Goal: Transaction & Acquisition: Subscribe to service/newsletter

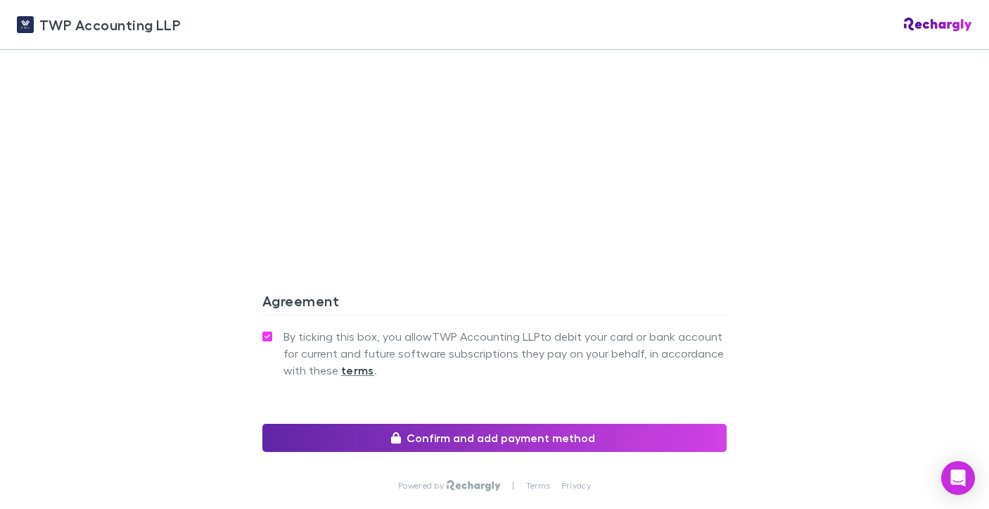
scroll to position [1274, 0]
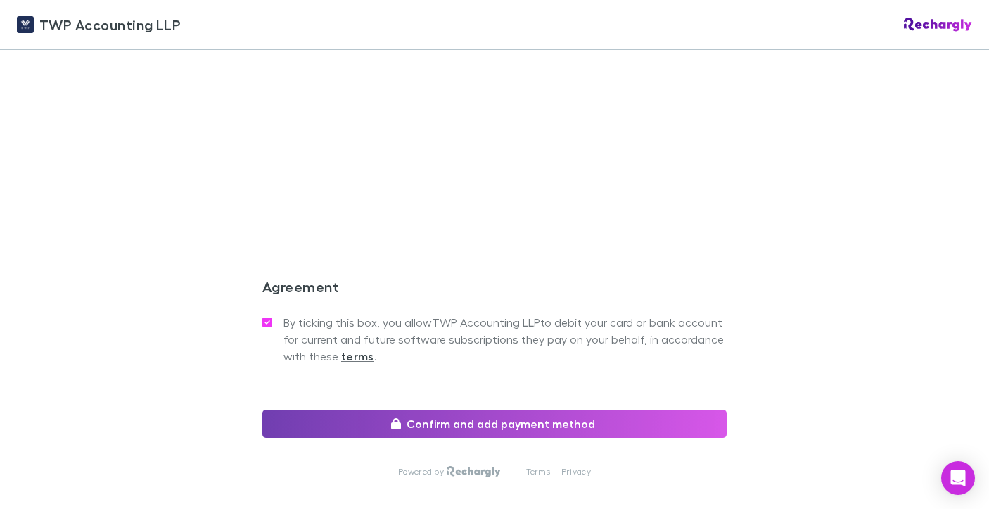
click at [339, 410] on button "Confirm and add payment method" at bounding box center [494, 424] width 464 height 28
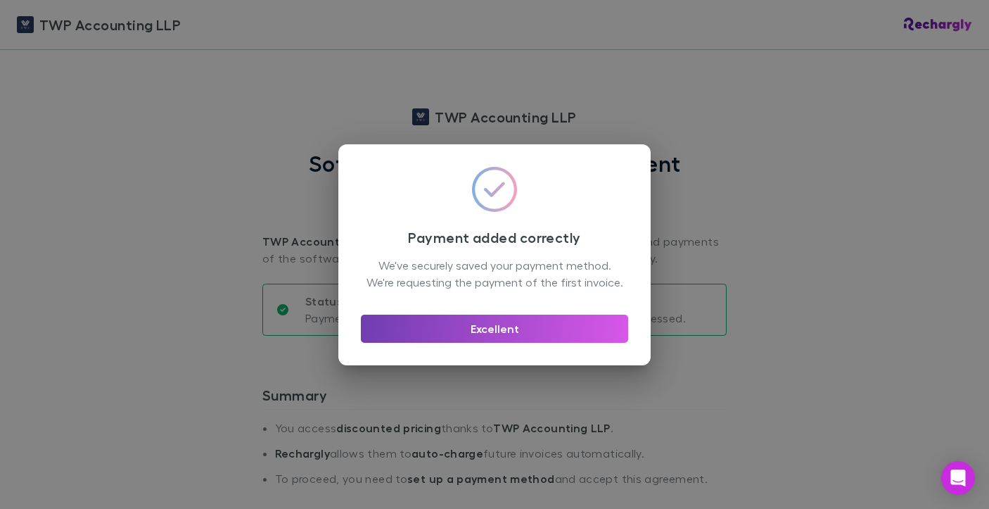
click at [494, 339] on button "Excellent" at bounding box center [494, 329] width 267 height 28
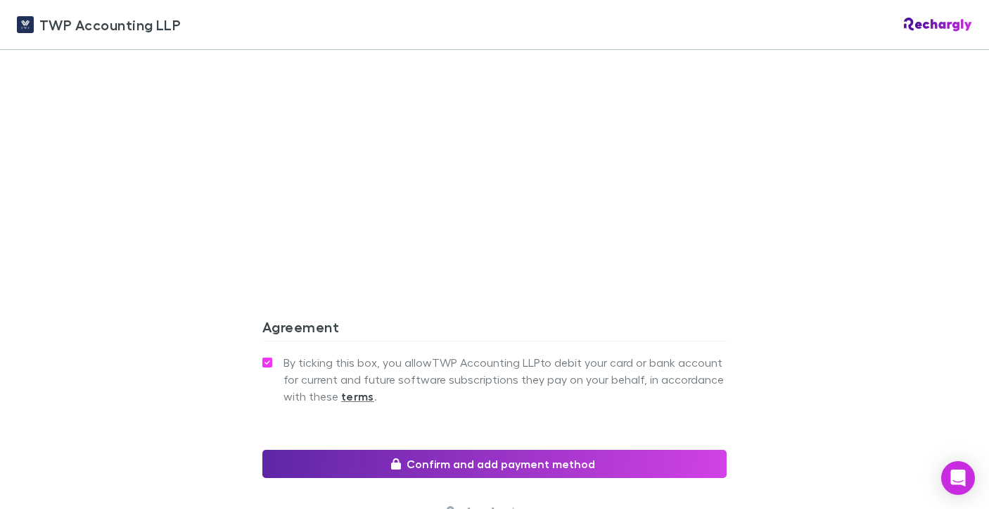
scroll to position [1291, 0]
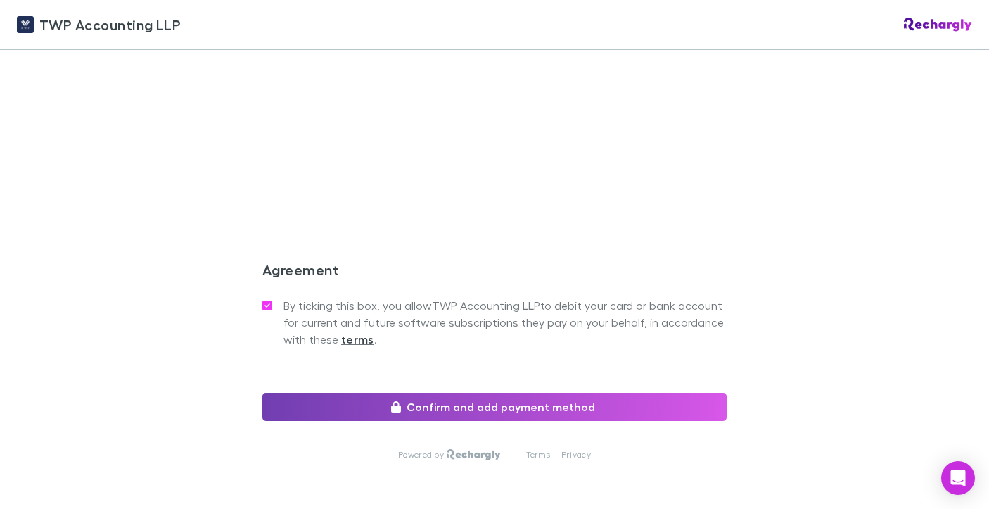
click at [352, 398] on button "Confirm and add payment method" at bounding box center [494, 407] width 464 height 28
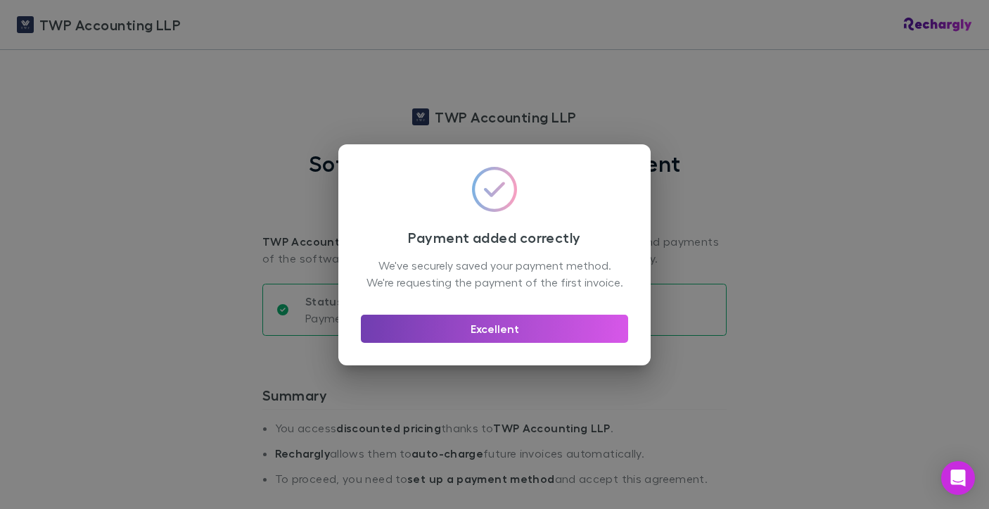
click at [497, 343] on button "Excellent" at bounding box center [494, 329] width 267 height 28
